Goal: Navigation & Orientation: Find specific page/section

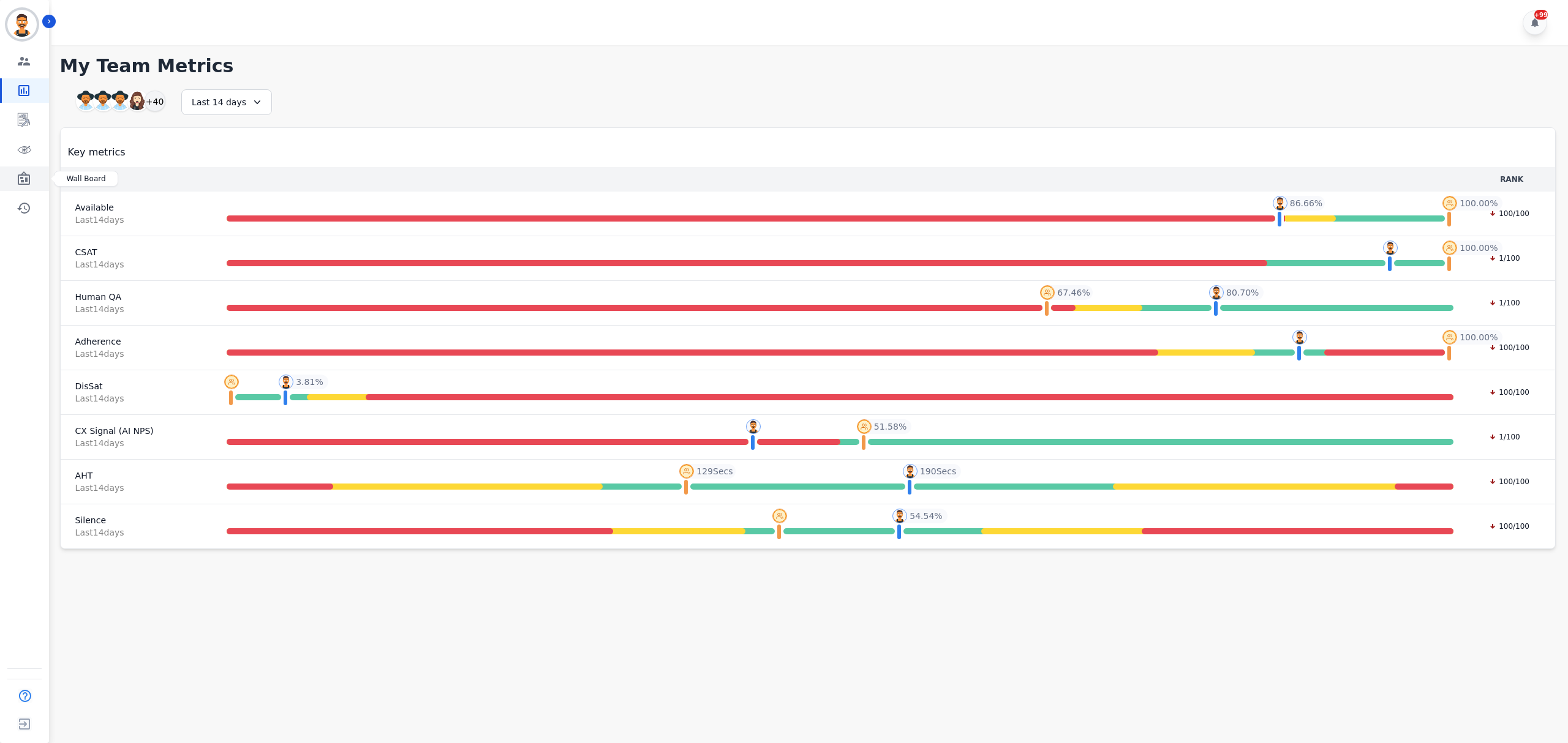
click at [22, 175] on icon "Sidebar" at bounding box center [24, 178] width 13 height 13
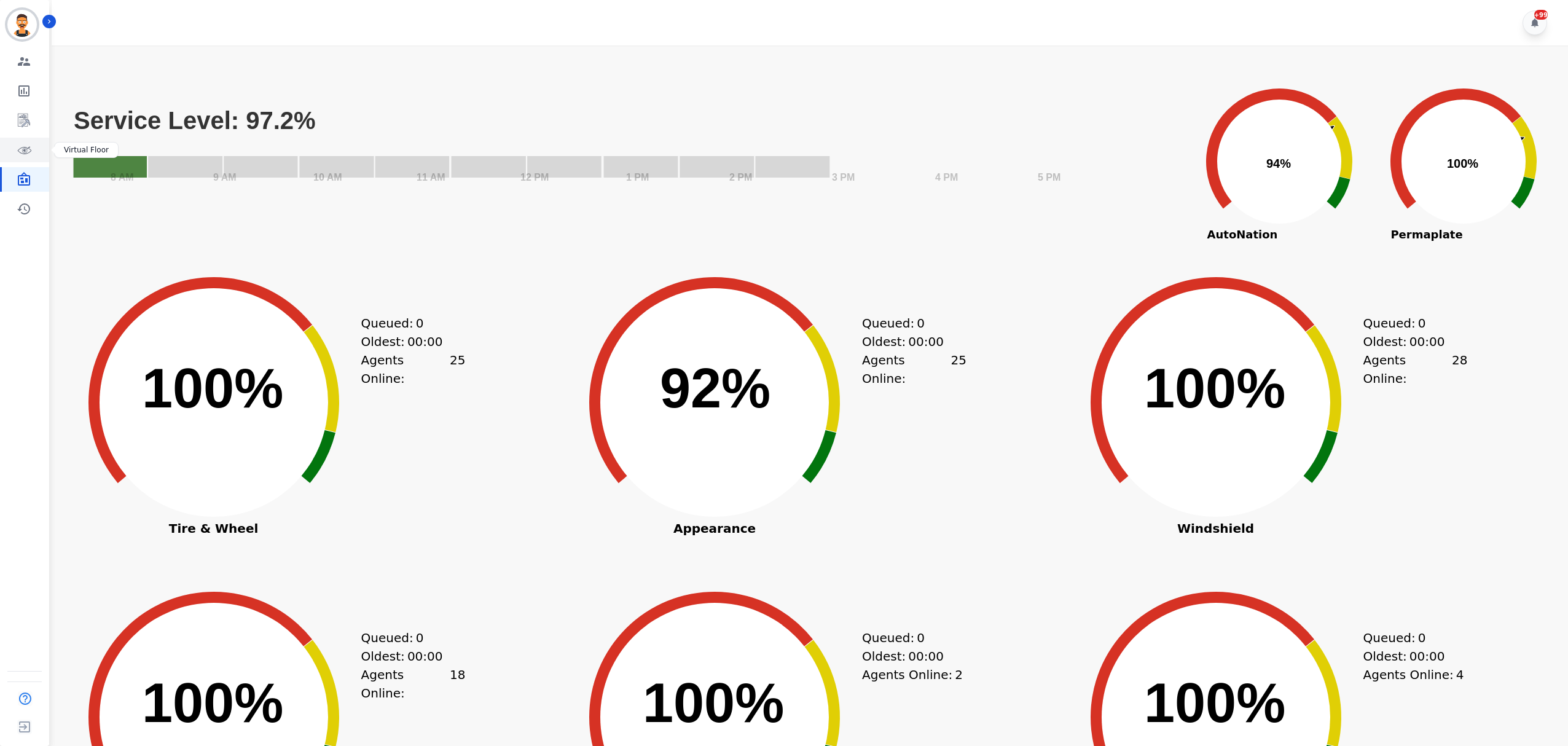
click at [22, 154] on icon "Sidebar" at bounding box center [24, 149] width 15 height 15
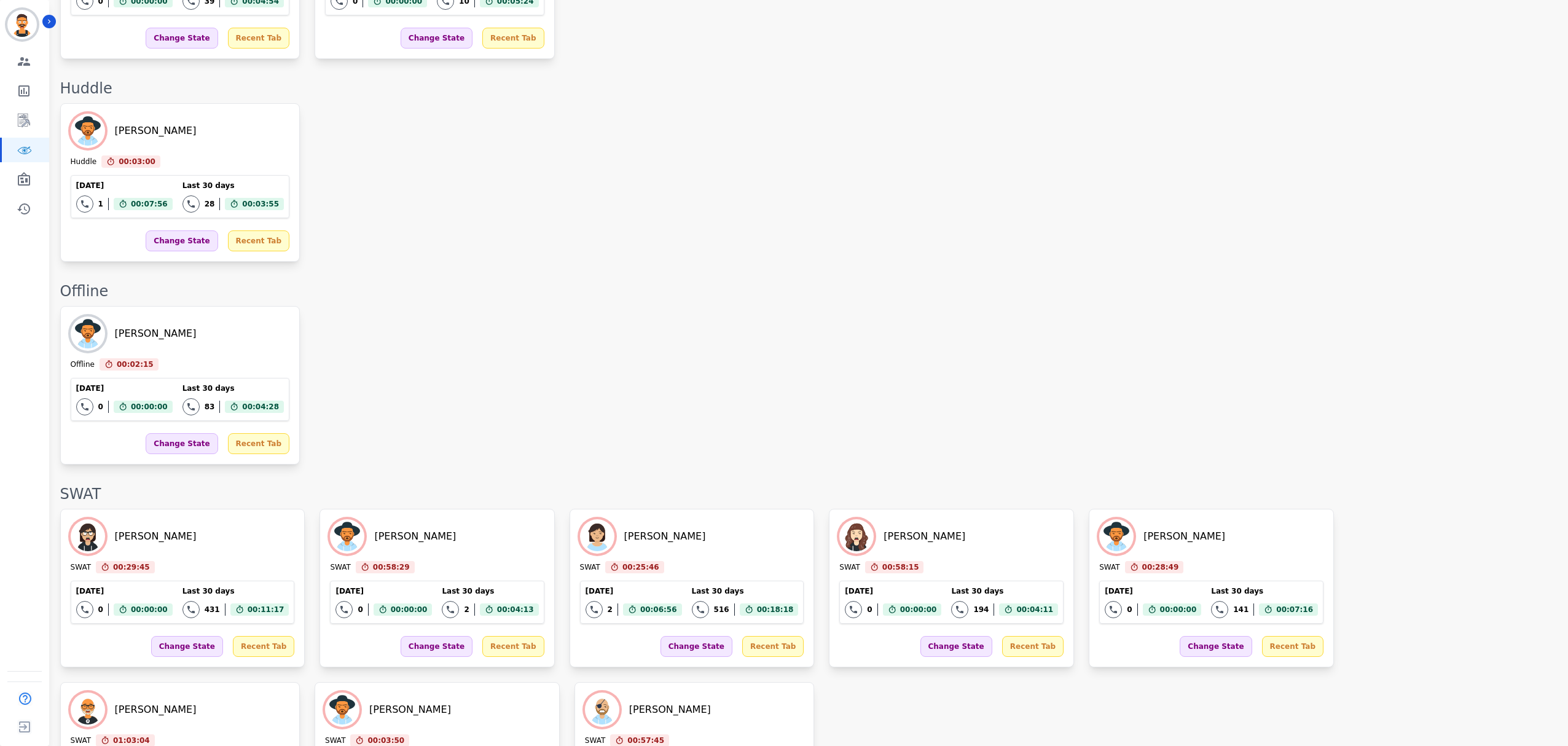
scroll to position [1922, 0]
